Goal: Task Accomplishment & Management: Use online tool/utility

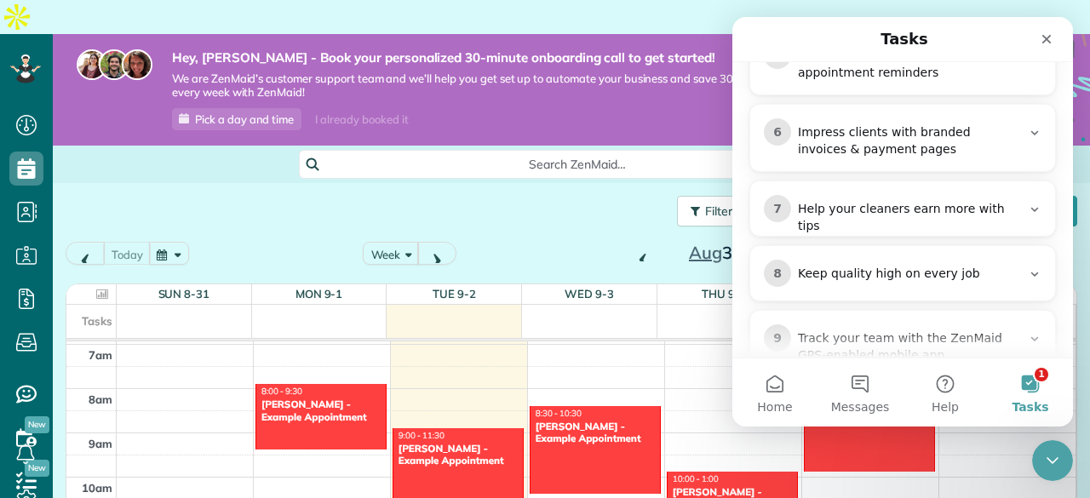
scroll to position [663, 0]
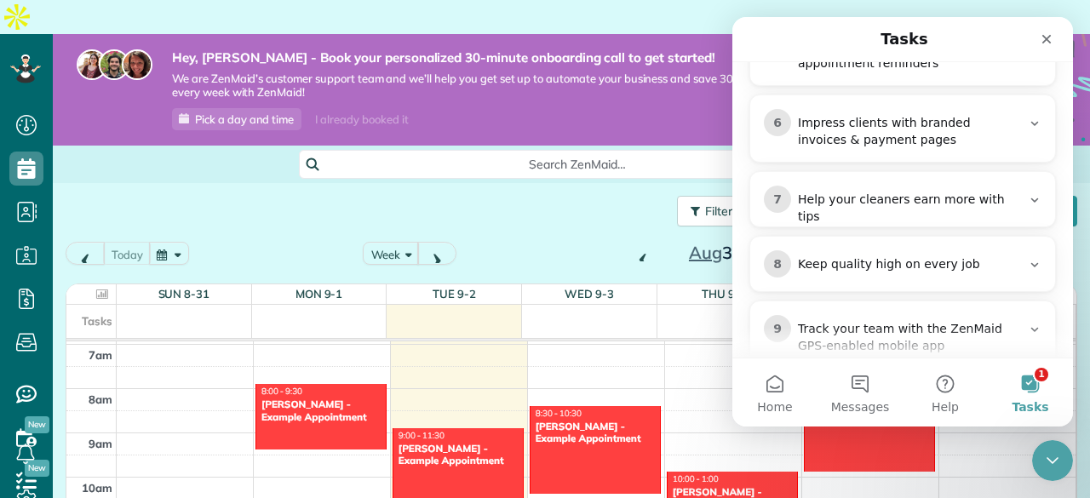
drag, startPoint x: 1067, startPoint y: 129, endPoint x: 1806, endPoint y: 372, distance: 778.8
click at [1048, 39] on icon "Close" at bounding box center [1046, 39] width 14 height 14
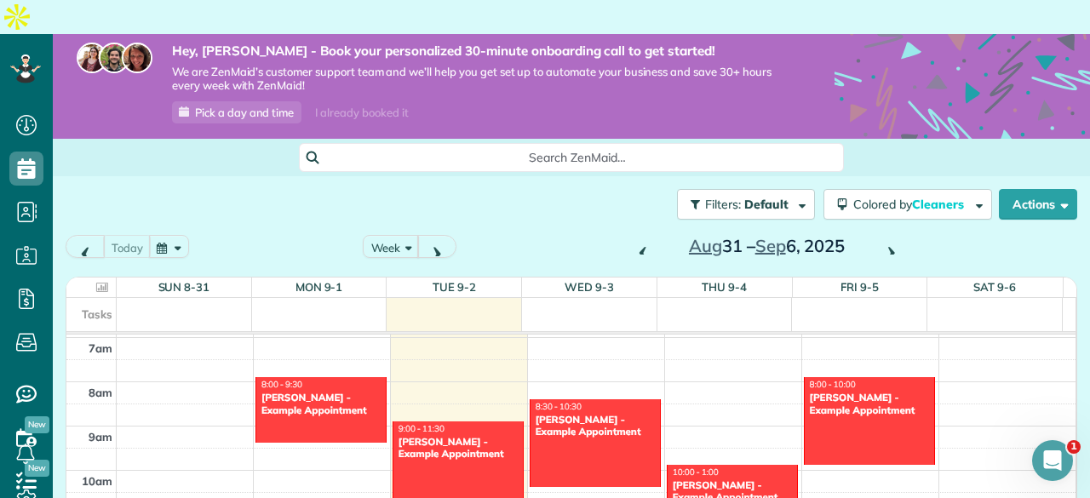
scroll to position [0, 0]
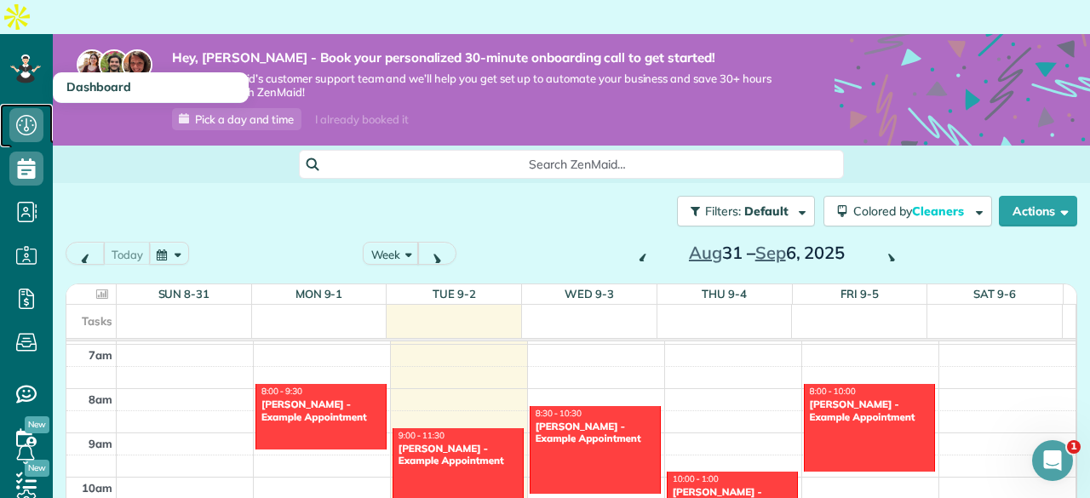
click at [32, 108] on icon at bounding box center [26, 125] width 34 height 34
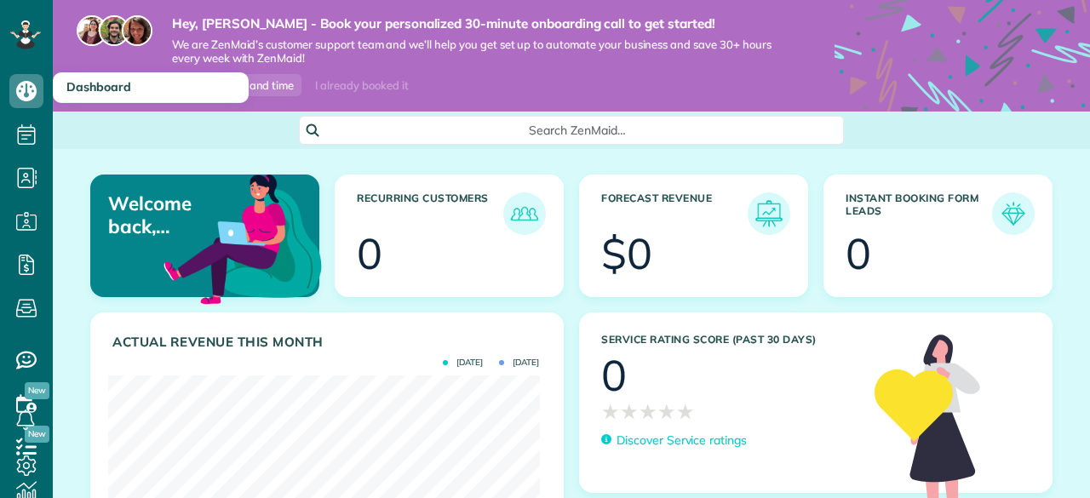
scroll to position [191, 431]
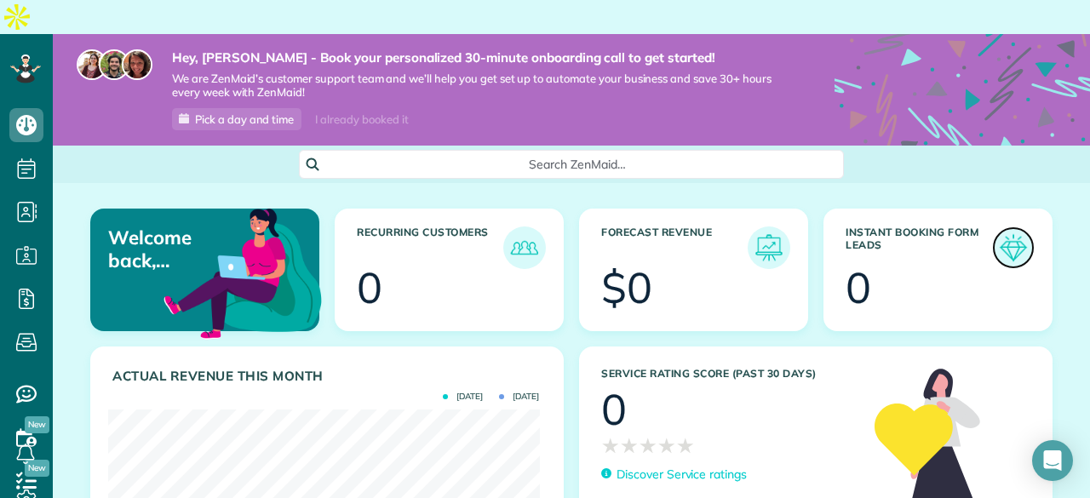
click at [995, 228] on img at bounding box center [1012, 247] width 39 height 39
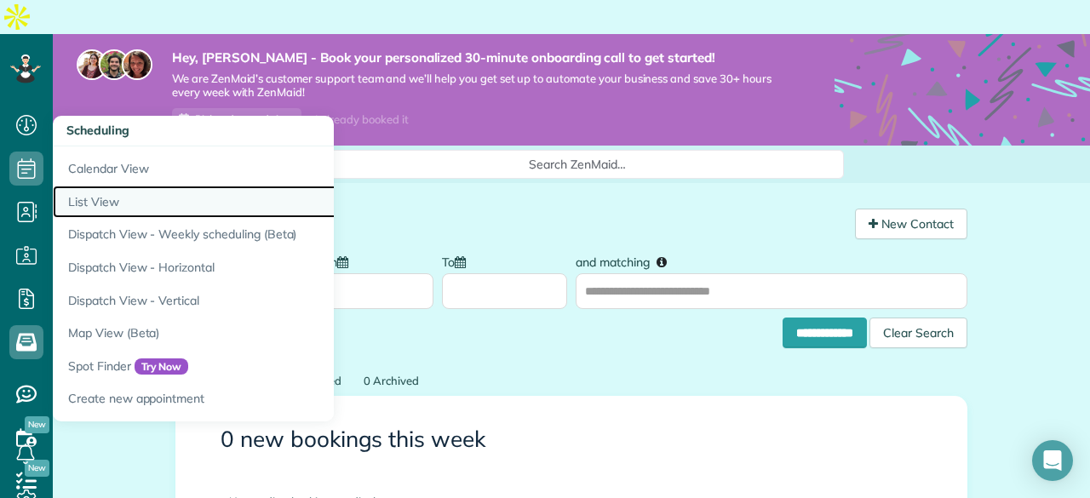
click at [94, 197] on link "List View" at bounding box center [266, 202] width 426 height 33
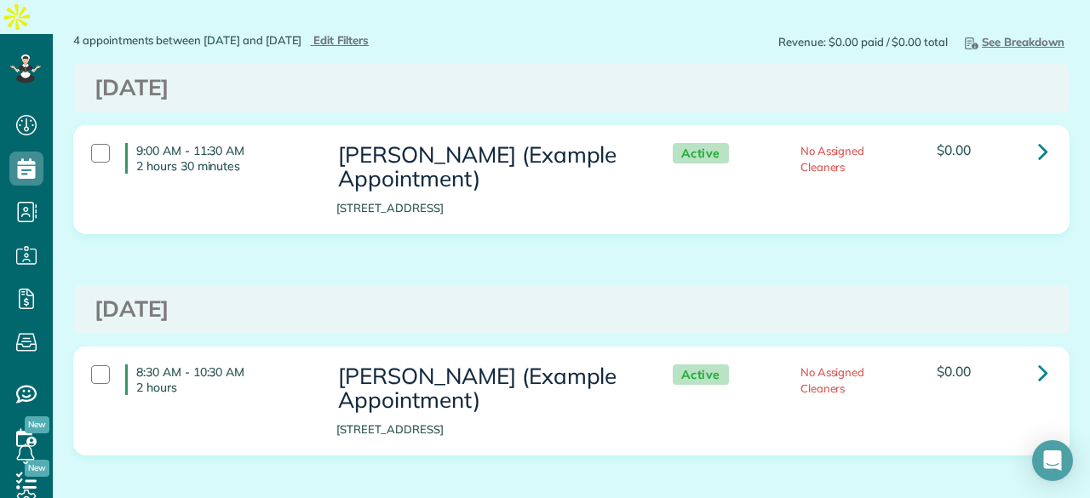
scroll to position [119, 0]
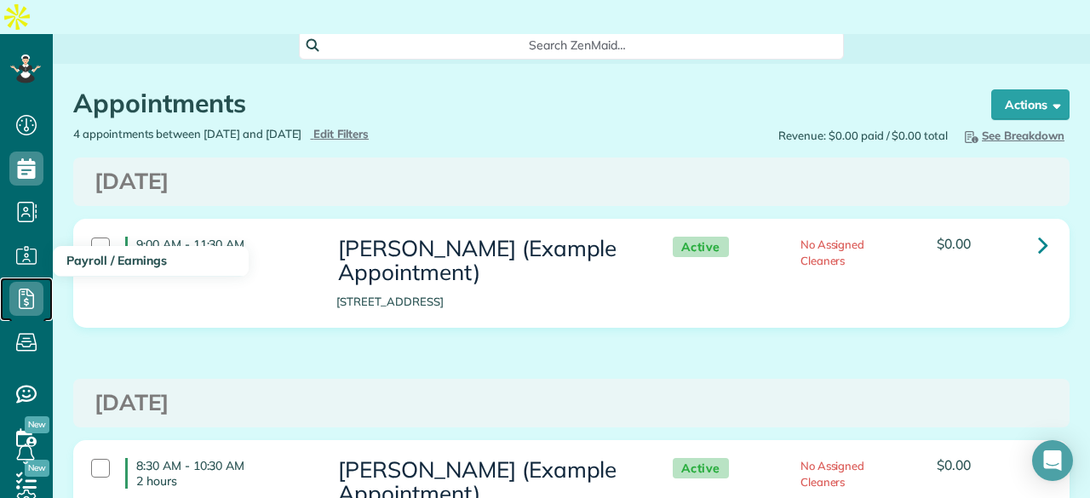
click at [27, 282] on icon at bounding box center [26, 299] width 34 height 34
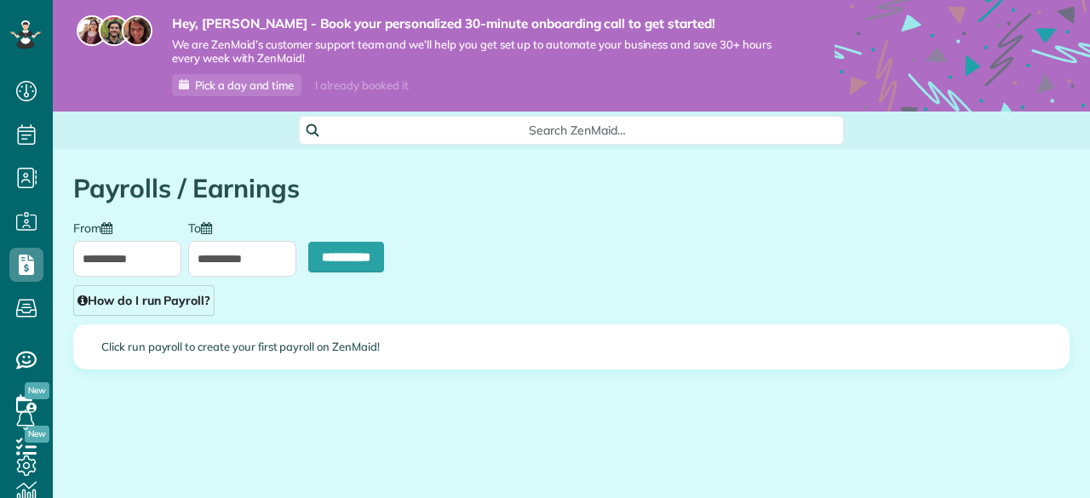
scroll to position [7, 7]
type input "**********"
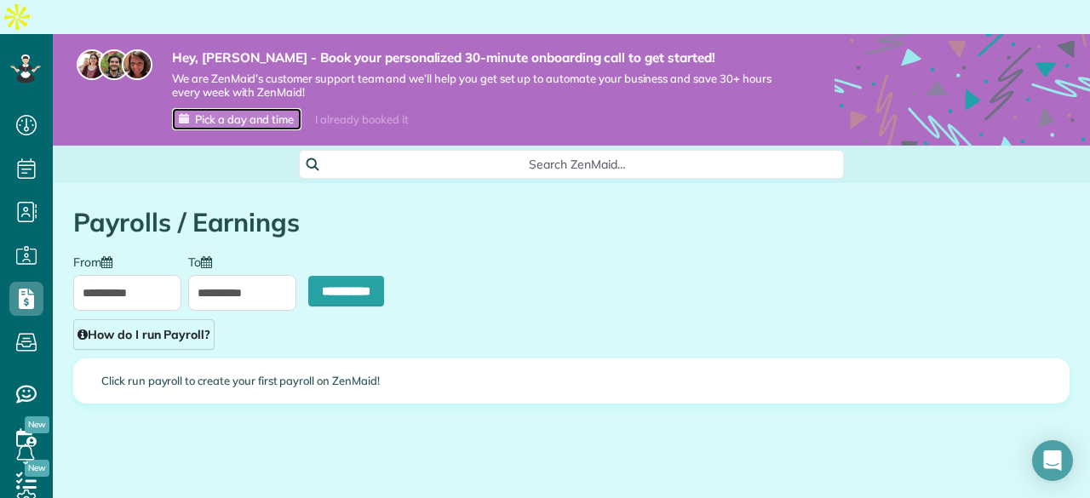
click at [228, 112] on span "Pick a day and time" at bounding box center [244, 119] width 99 height 14
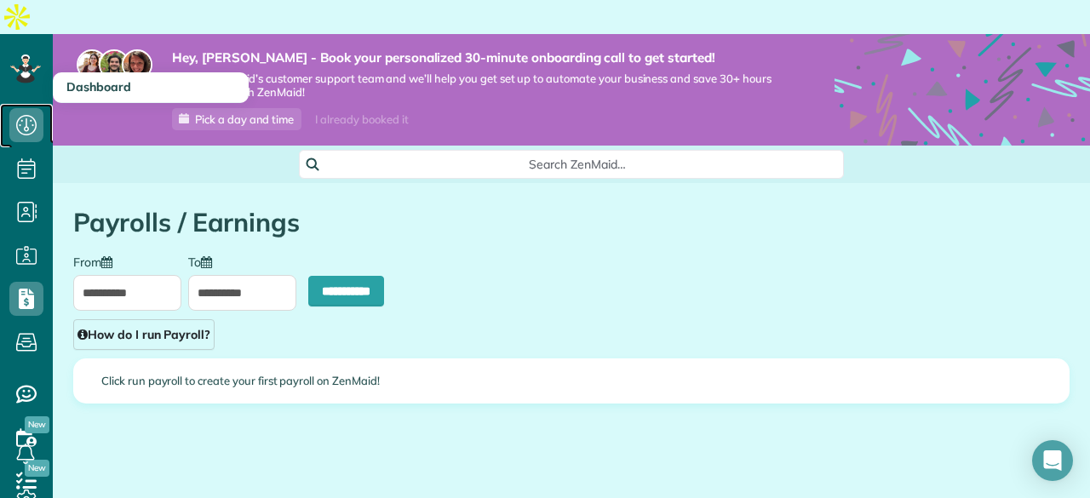
click at [27, 108] on icon at bounding box center [26, 125] width 34 height 34
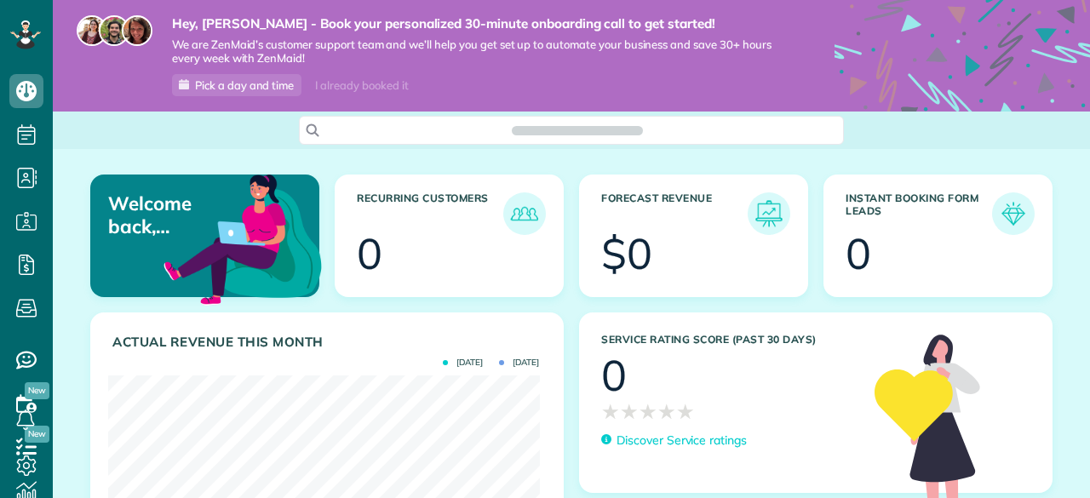
scroll to position [191, 431]
